Goal: Navigation & Orientation: Find specific page/section

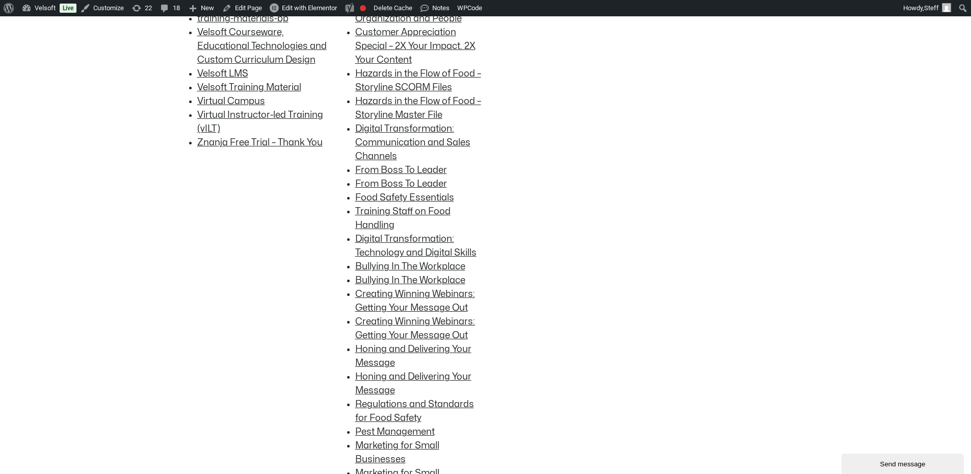
scroll to position [1937, 0]
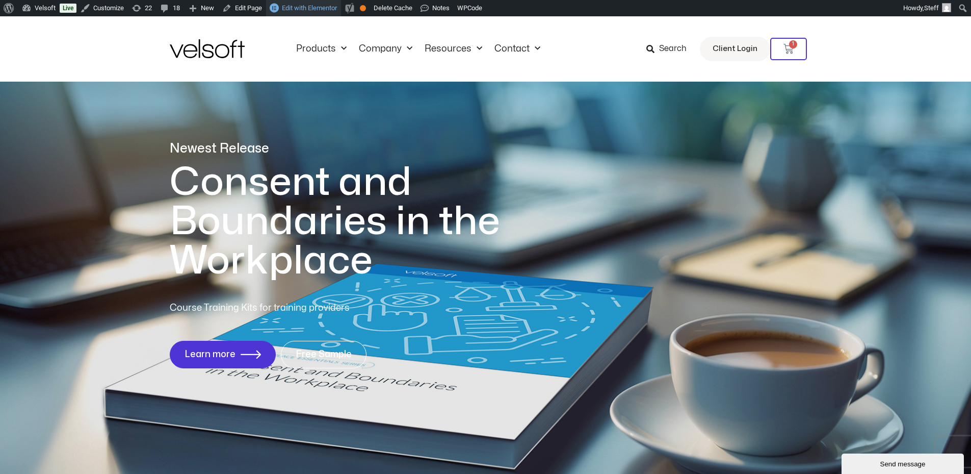
click at [293, 12] on span "Edit with Elementor" at bounding box center [309, 8] width 55 height 8
